Goal: Information Seeking & Learning: Find specific fact

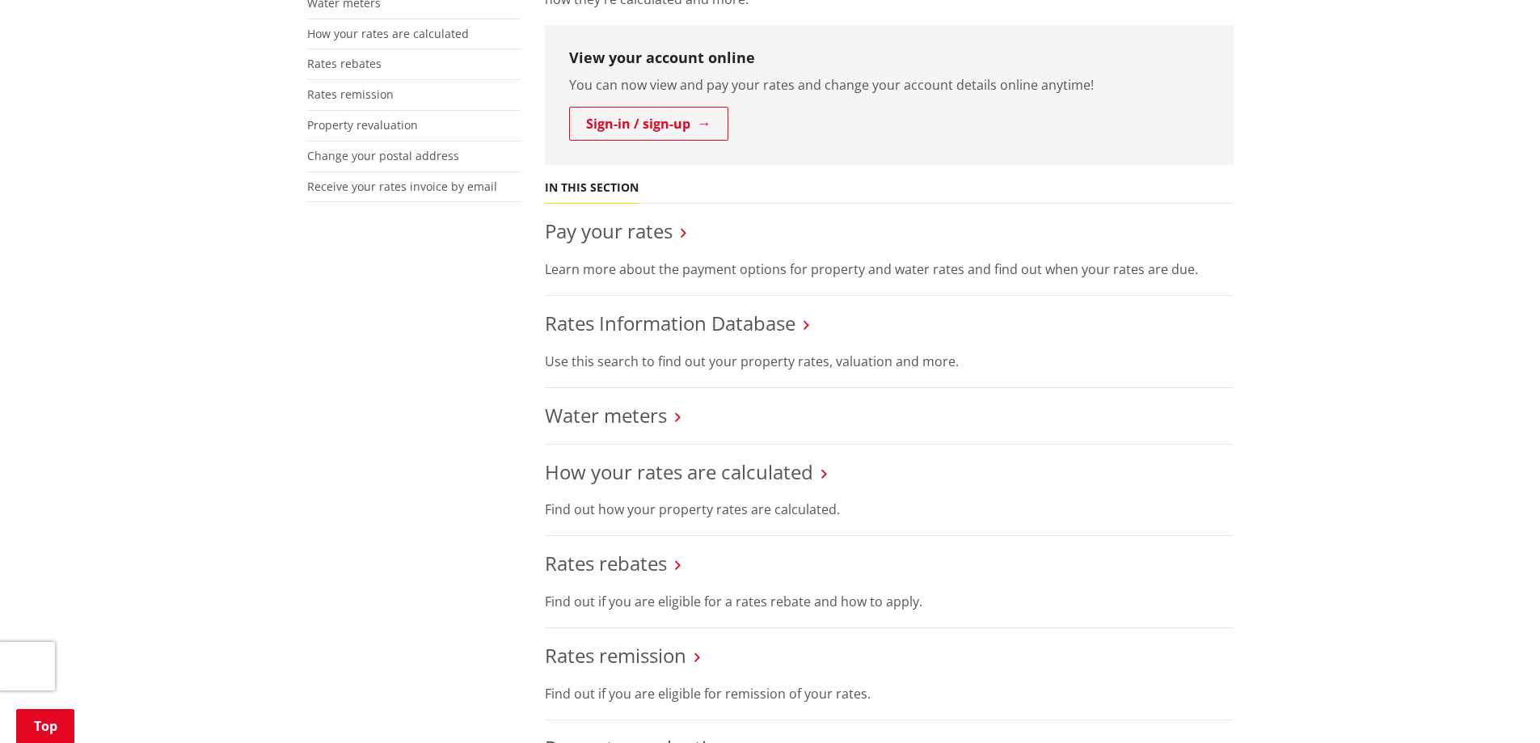
scroll to position [647, 0]
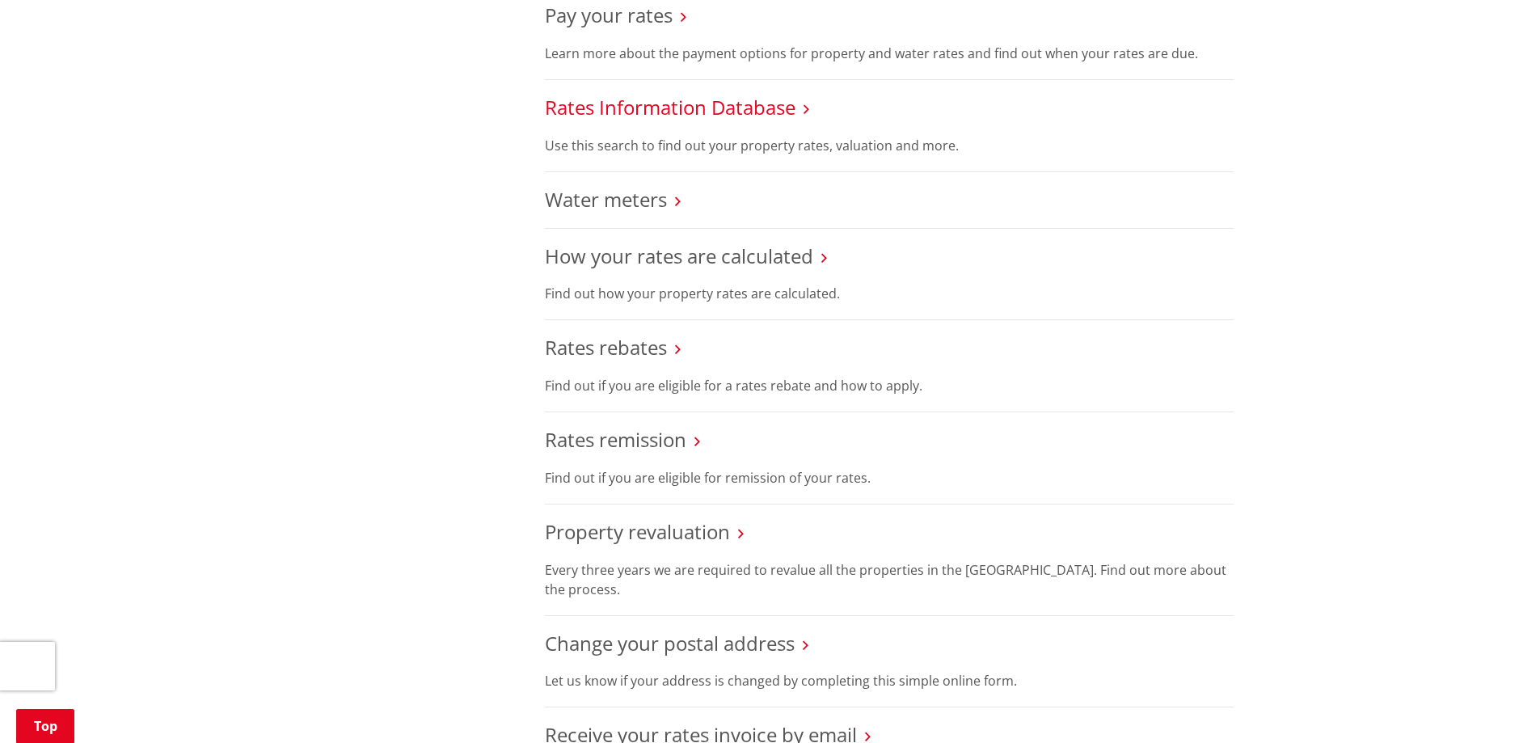
click at [675, 104] on link "Rates Information Database" at bounding box center [670, 107] width 251 height 27
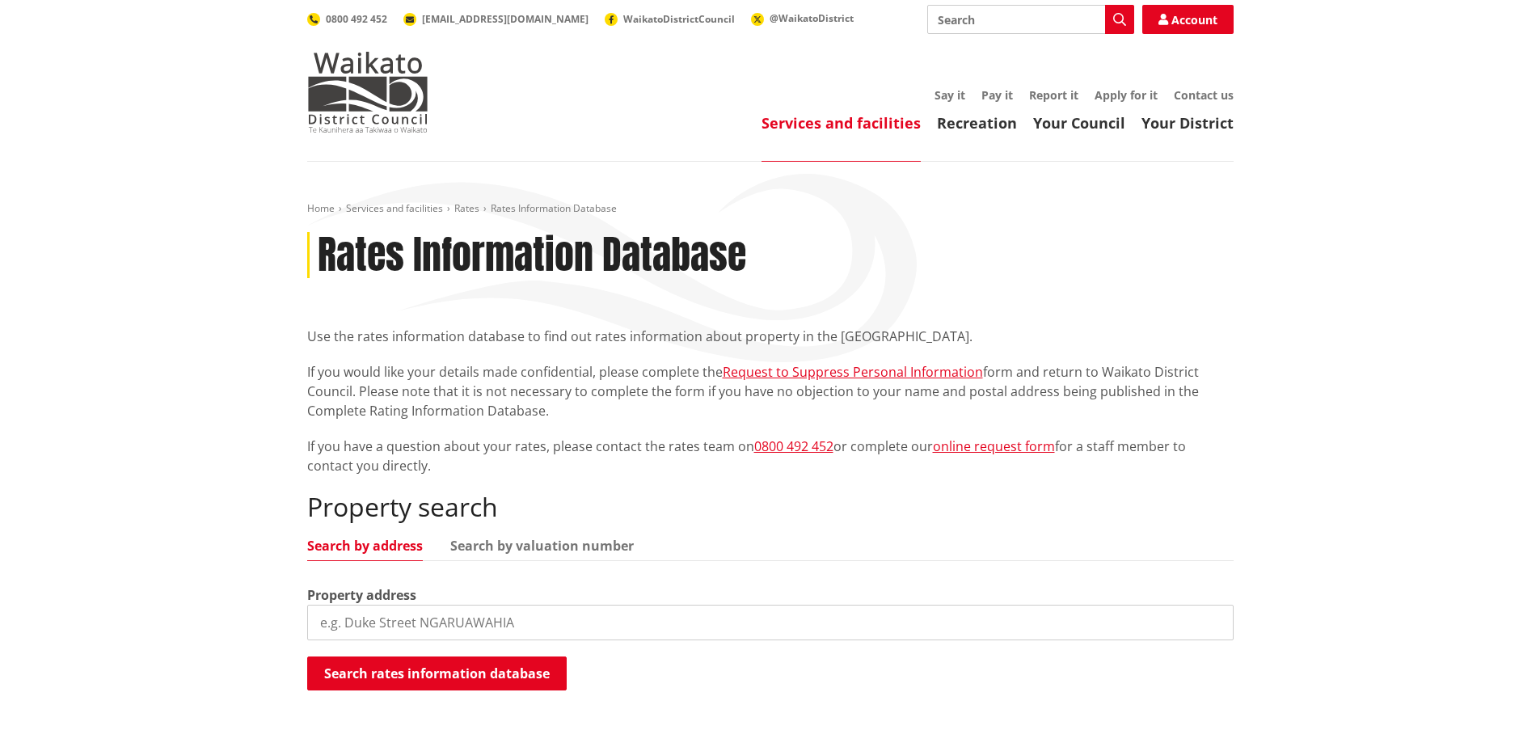
click at [508, 606] on input "search" at bounding box center [770, 623] width 927 height 36
type input "3"
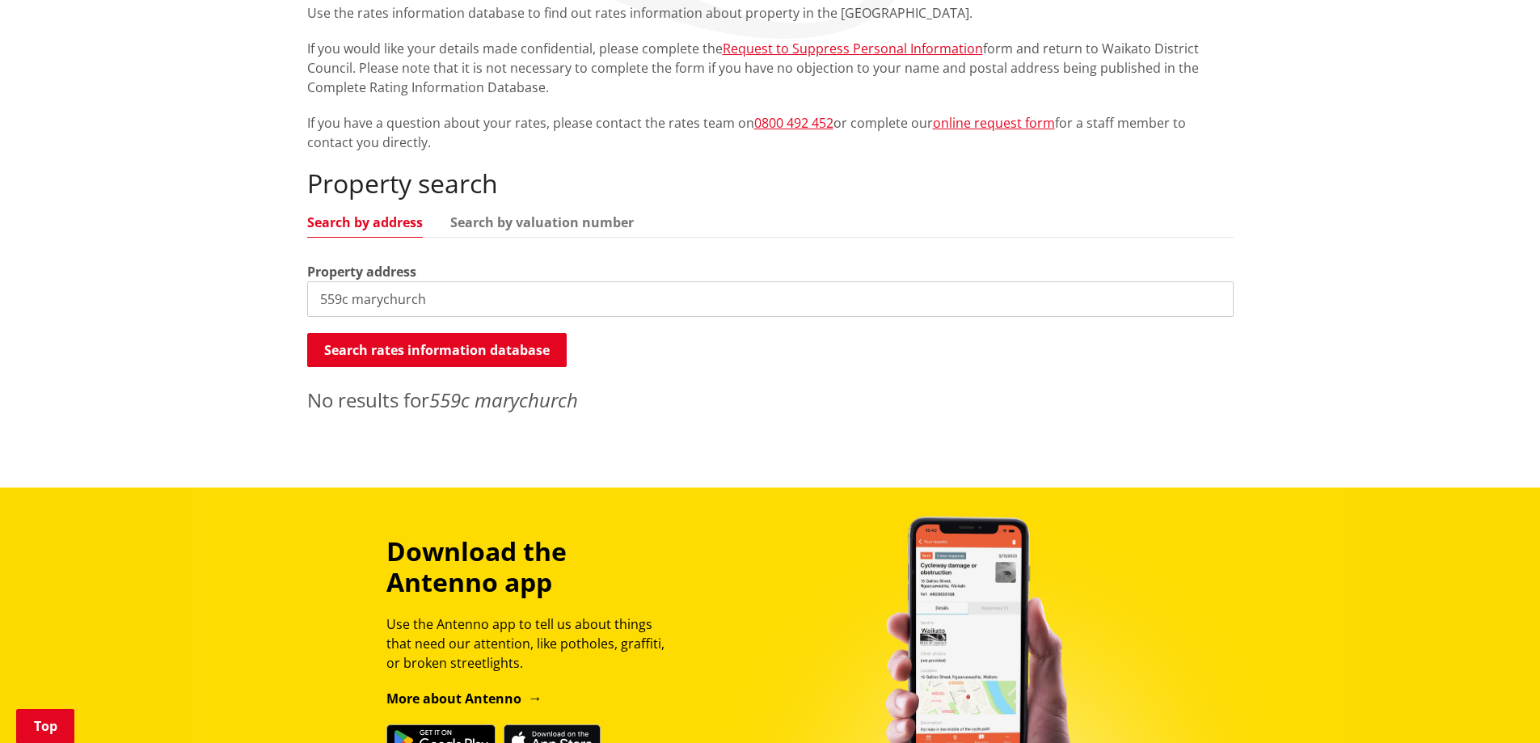
click at [347, 299] on input "559c marychurch" at bounding box center [770, 299] width 927 height 36
click at [459, 285] on input "559c marychurch" at bounding box center [770, 299] width 927 height 36
click at [459, 286] on input "559c marychurch" at bounding box center [770, 299] width 927 height 36
click at [502, 353] on button "Search rates information database" at bounding box center [437, 350] width 260 height 34
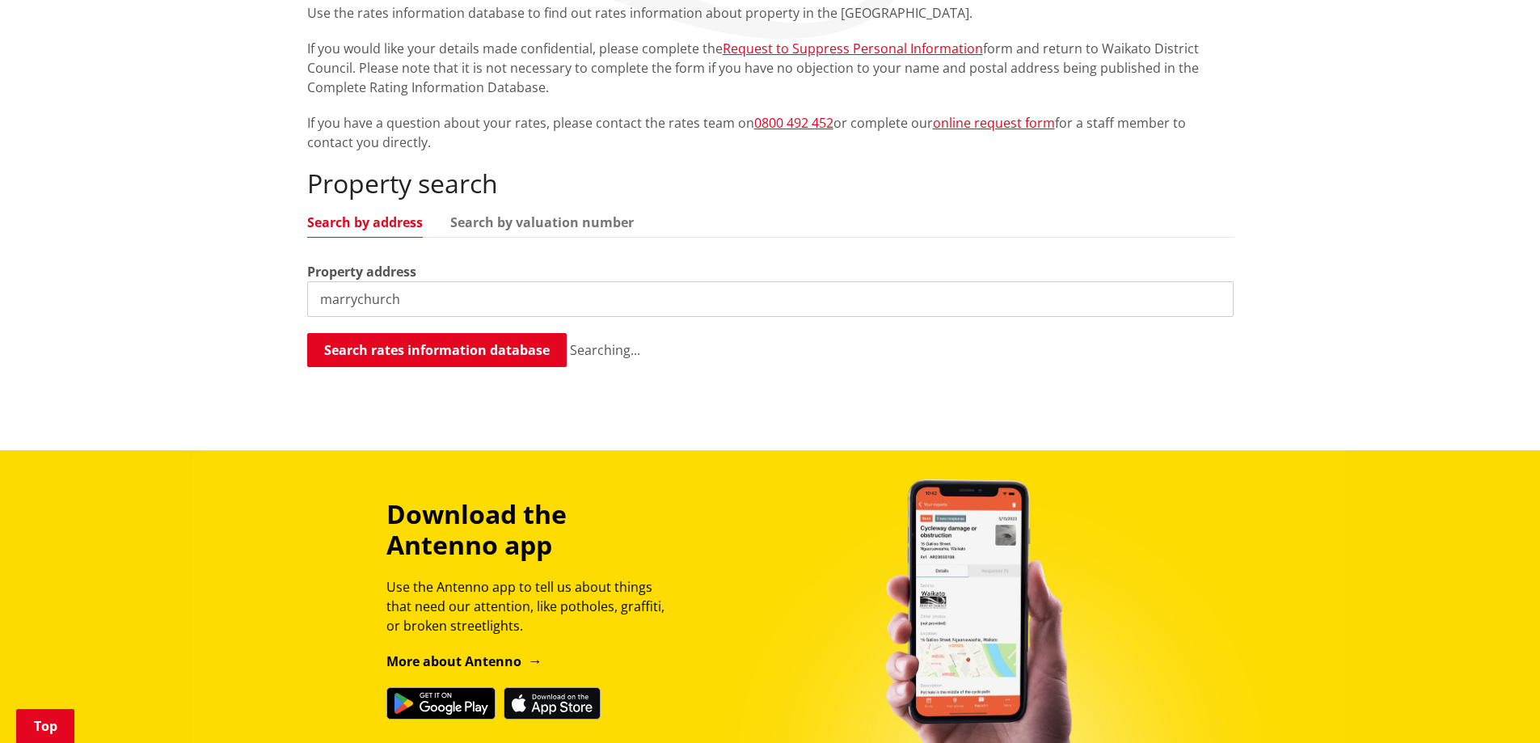
click at [345, 302] on input "marrychurch" at bounding box center [770, 299] width 927 height 36
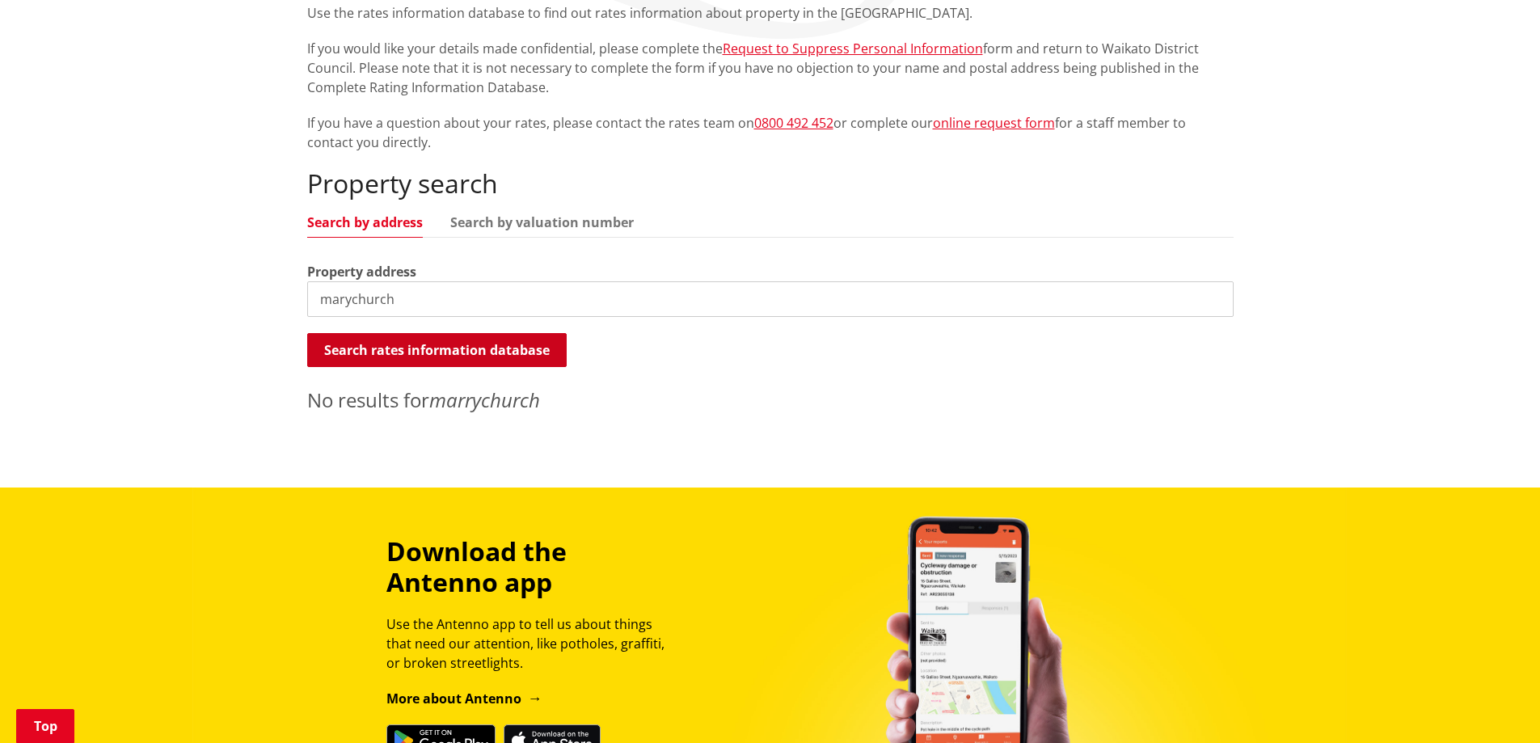
type input "marychurch"
click at [374, 349] on button "Search rates information database" at bounding box center [437, 350] width 260 height 34
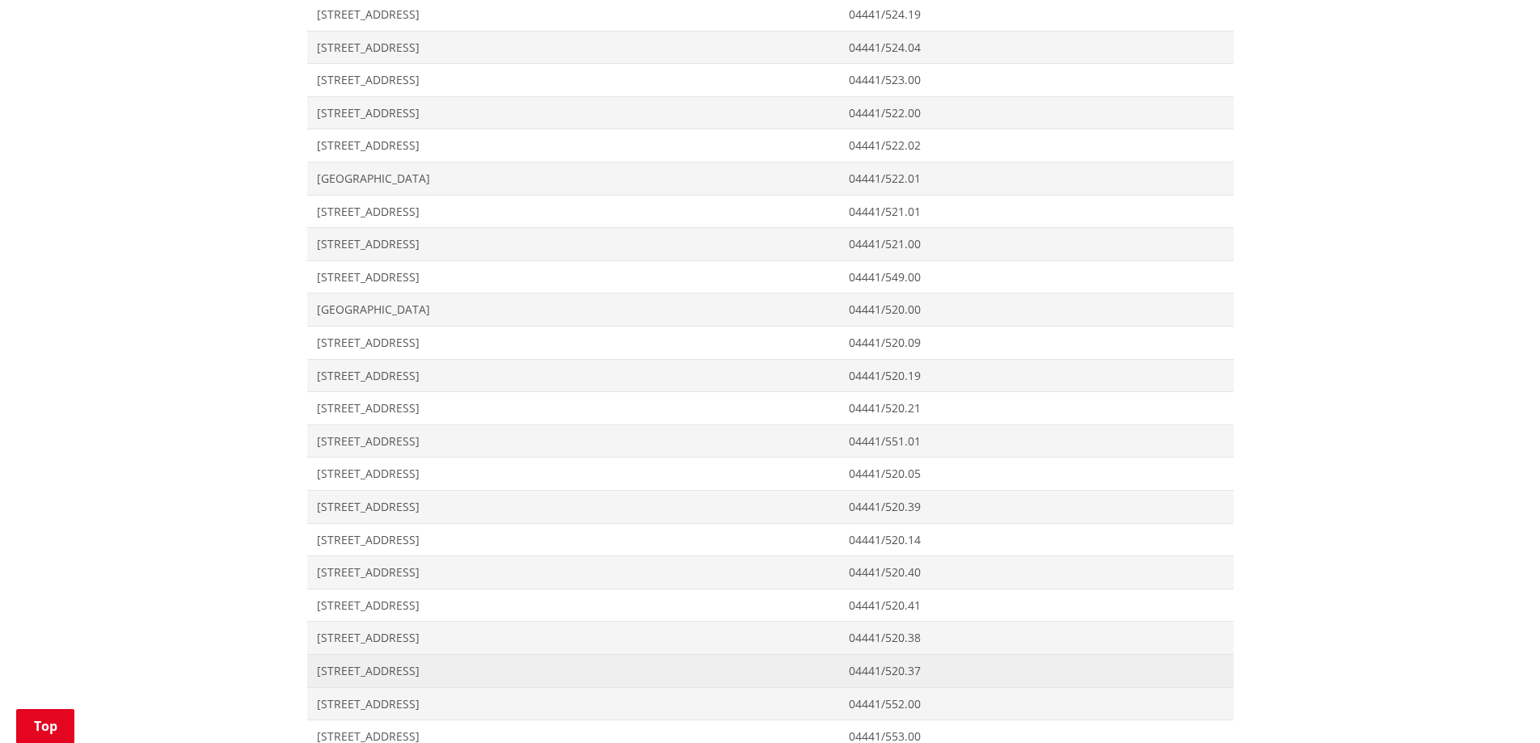
scroll to position [2911, 0]
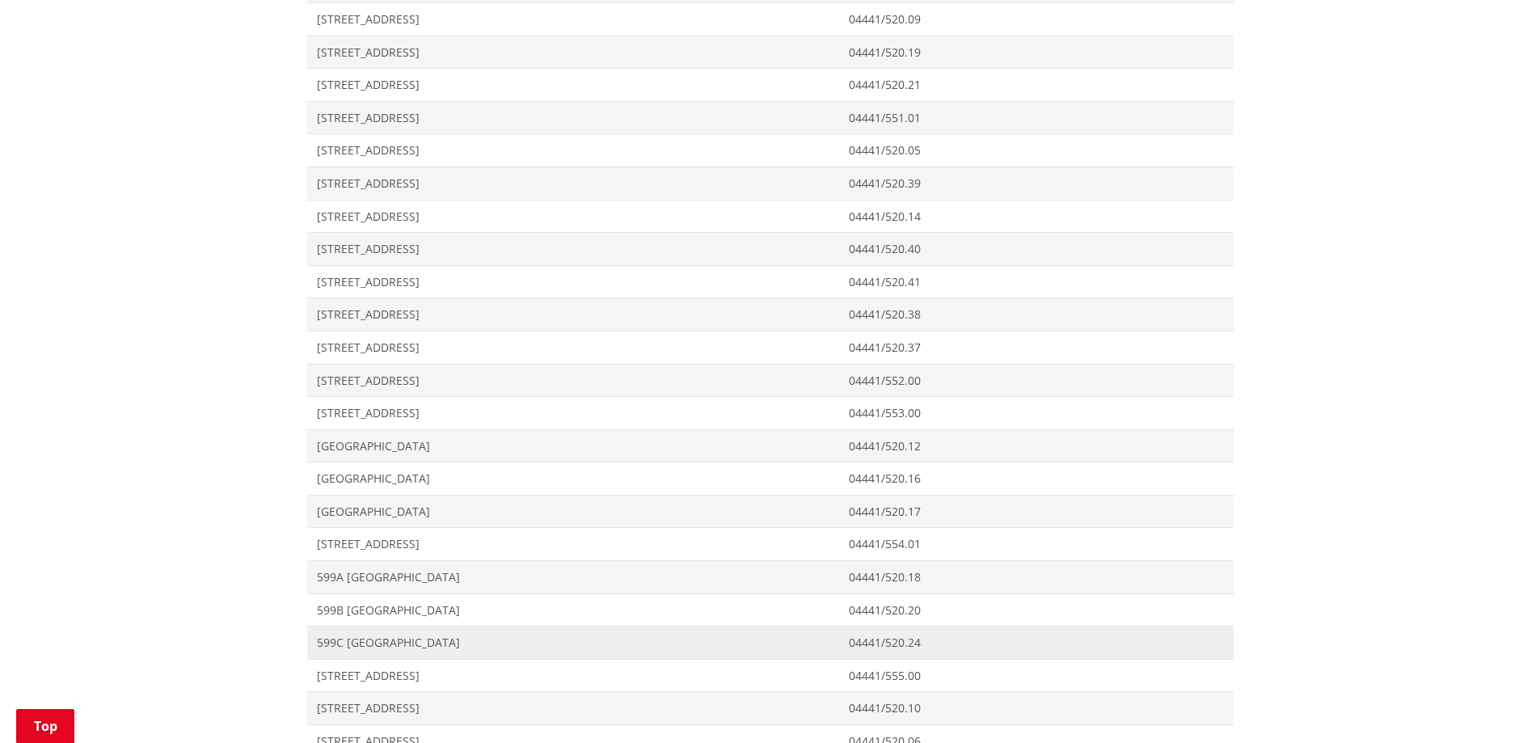
click at [420, 640] on span "599C Marychurch Road TAUWHARE" at bounding box center [573, 643] width 513 height 16
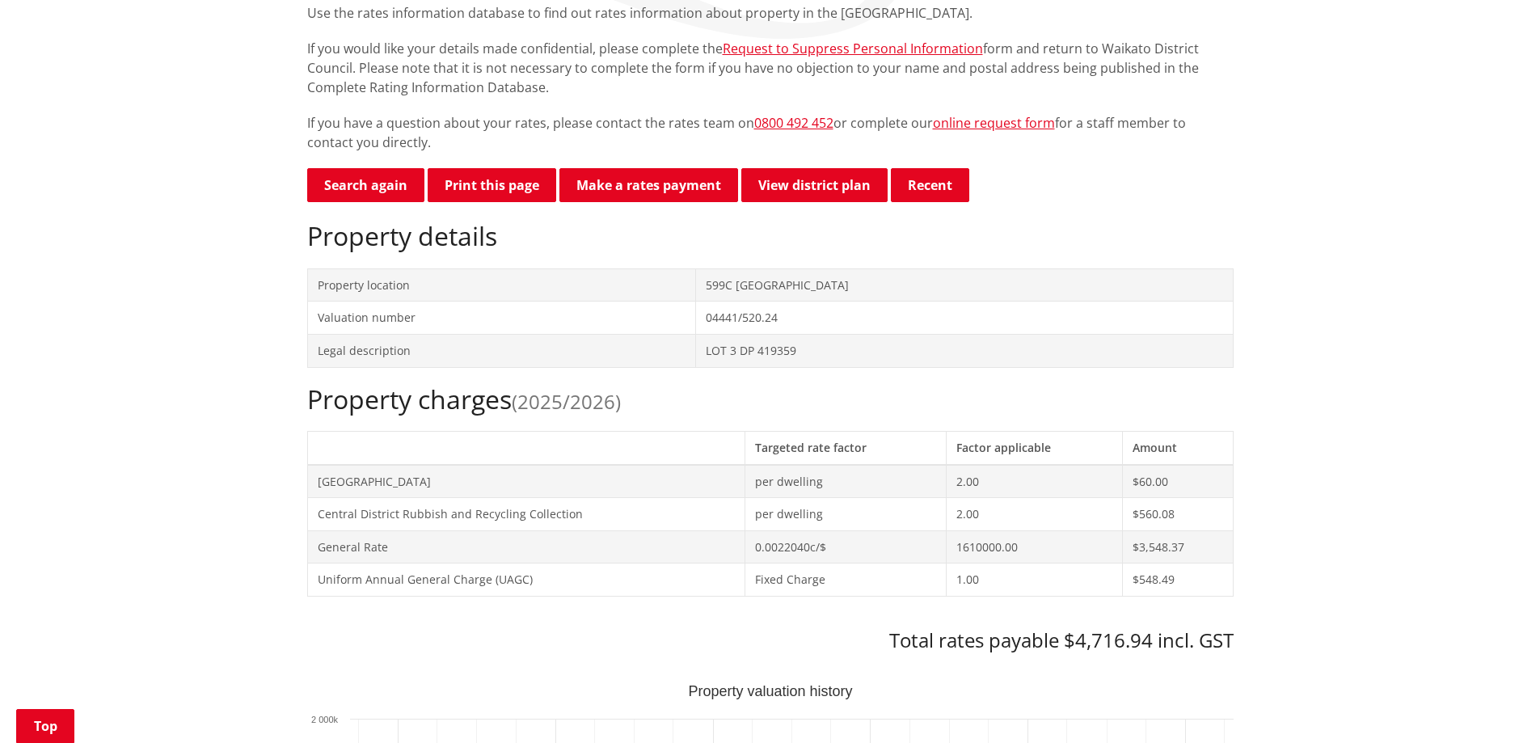
scroll to position [431, 0]
